Goal: Task Accomplishment & Management: Manage account settings

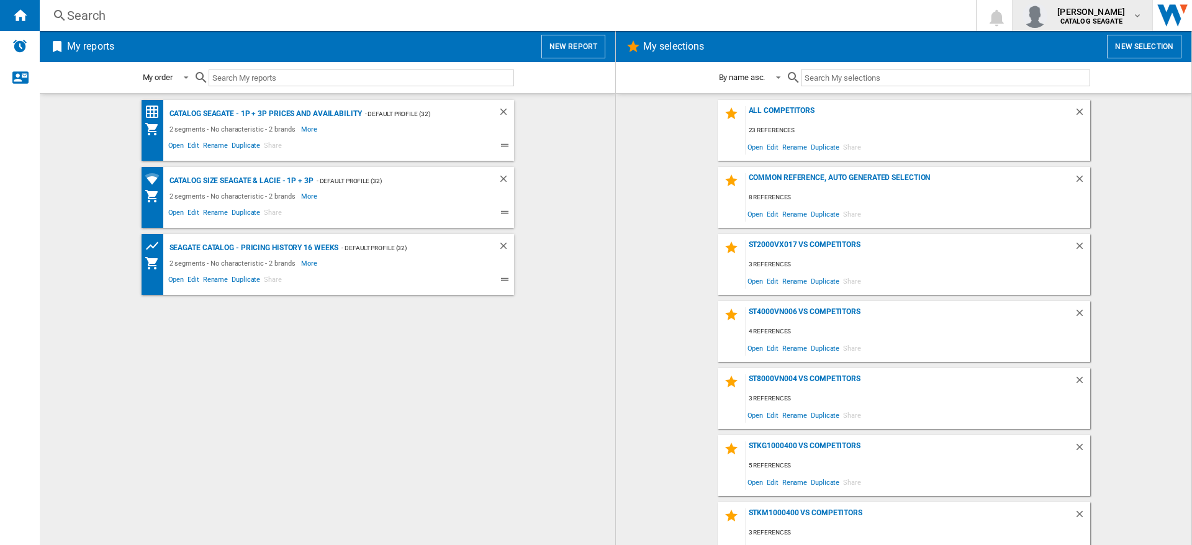
click at [1138, 11] on md-icon "button" at bounding box center [1137, 16] width 10 height 10
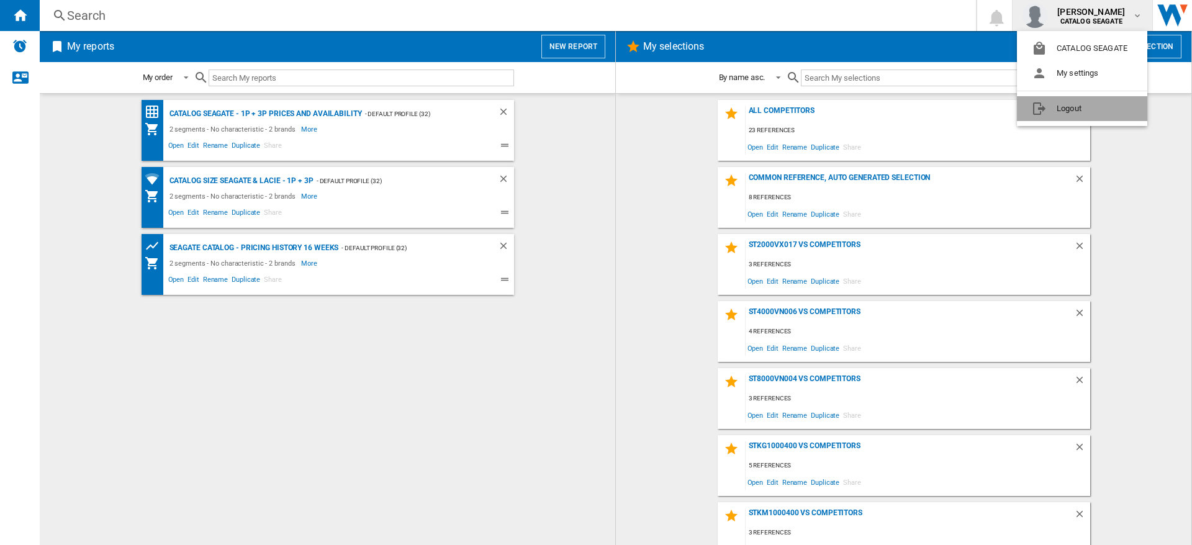
click at [1061, 112] on button "Logout" at bounding box center [1082, 108] width 130 height 25
